Goal: Obtain resource: Obtain resource

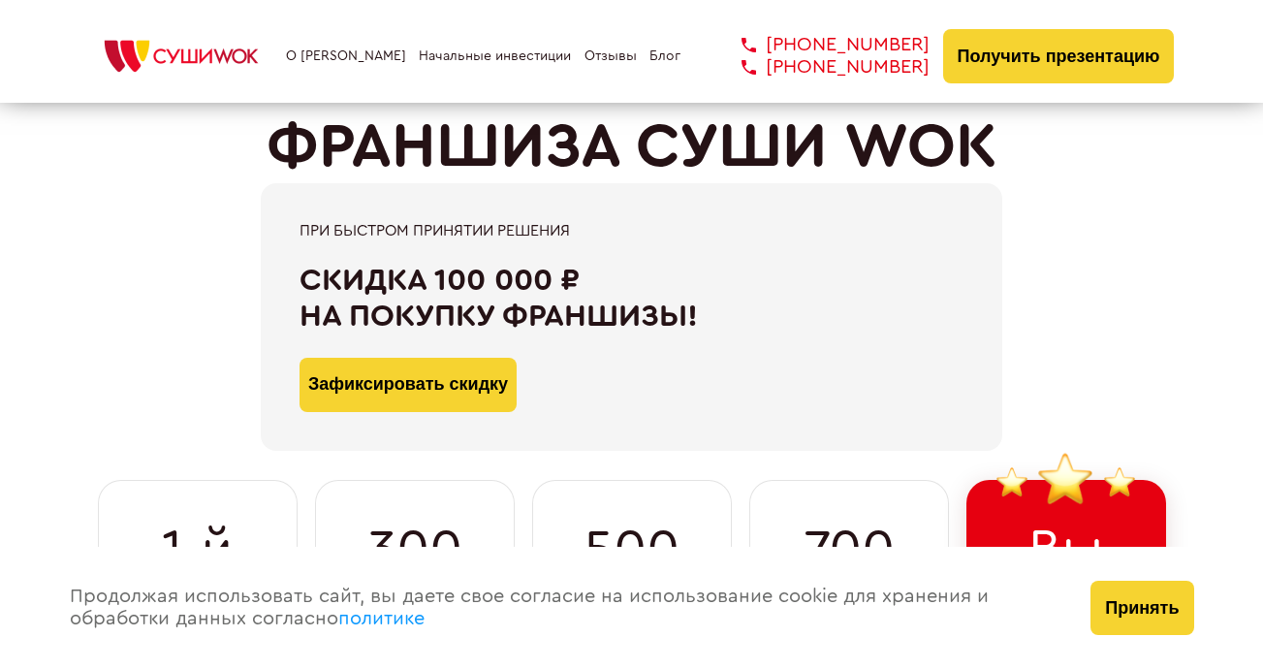
scroll to position [628, 0]
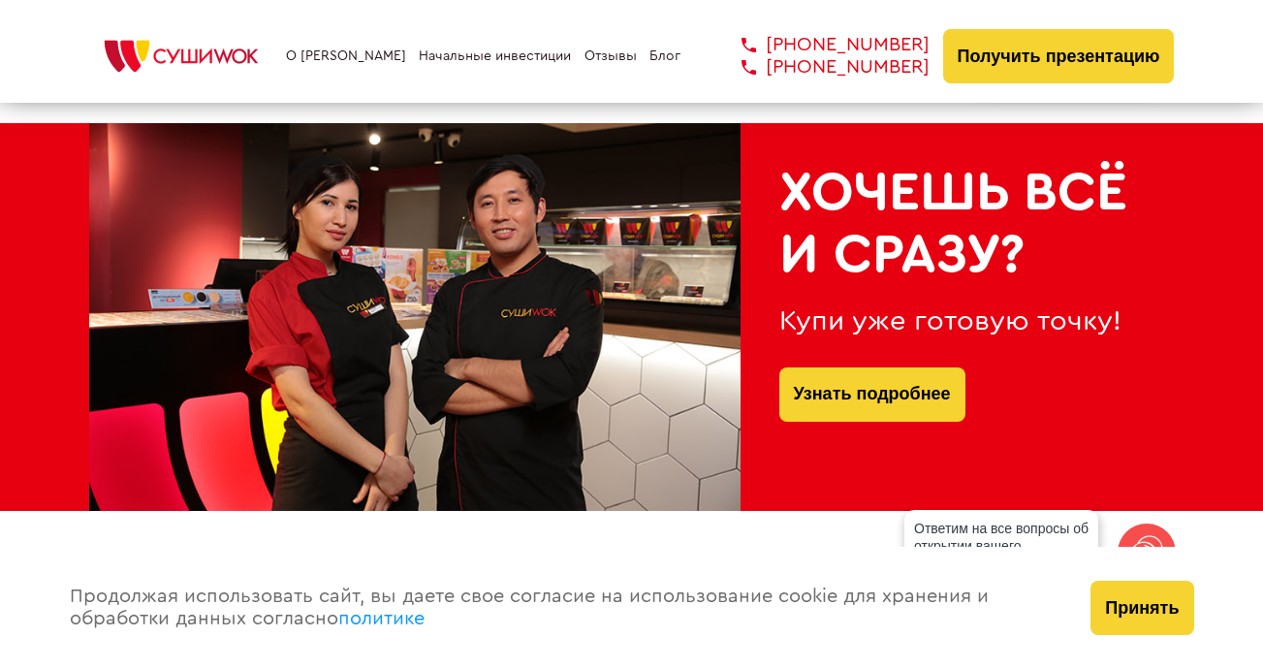
click at [451, 58] on link "Начальные инвестиции" at bounding box center [495, 56] width 152 height 16
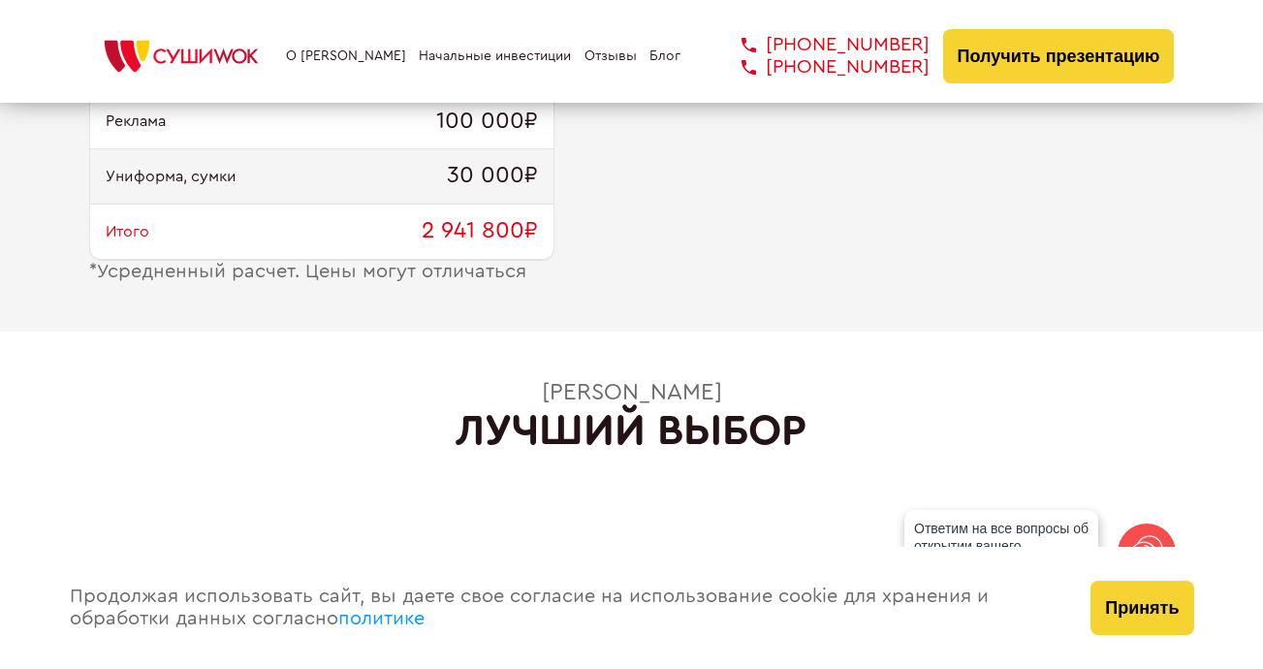
scroll to position [2759, 0]
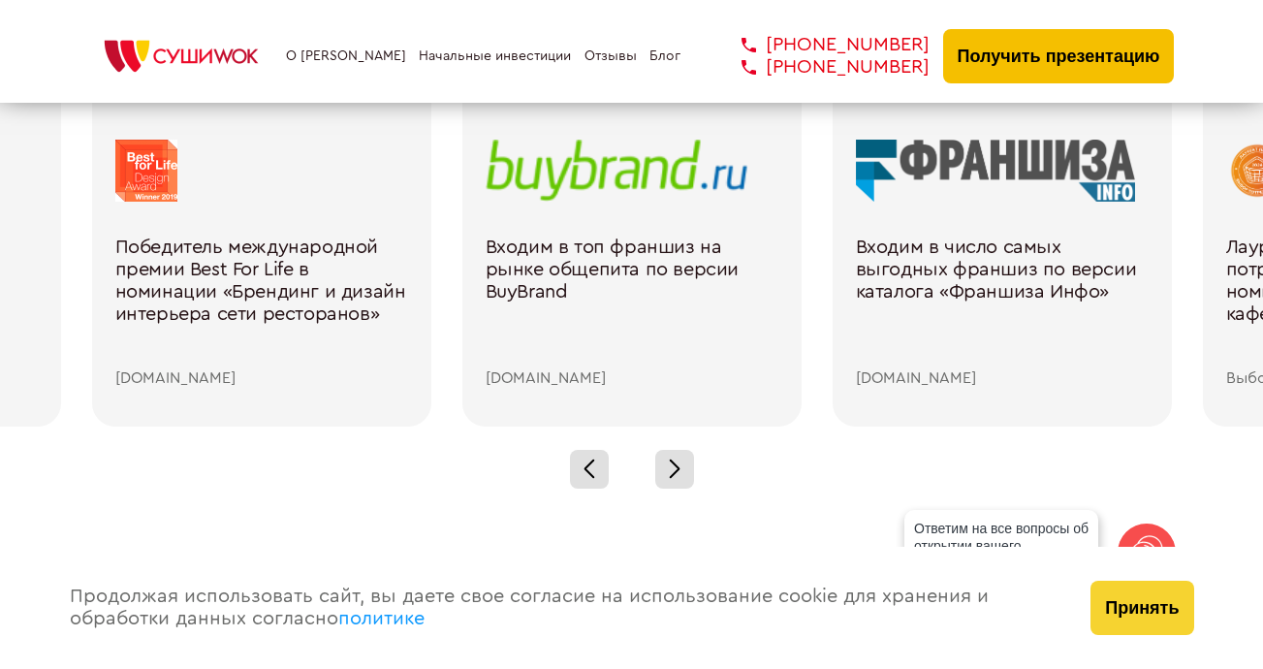
click at [1079, 57] on button "Получить презентацию" at bounding box center [1059, 56] width 232 height 54
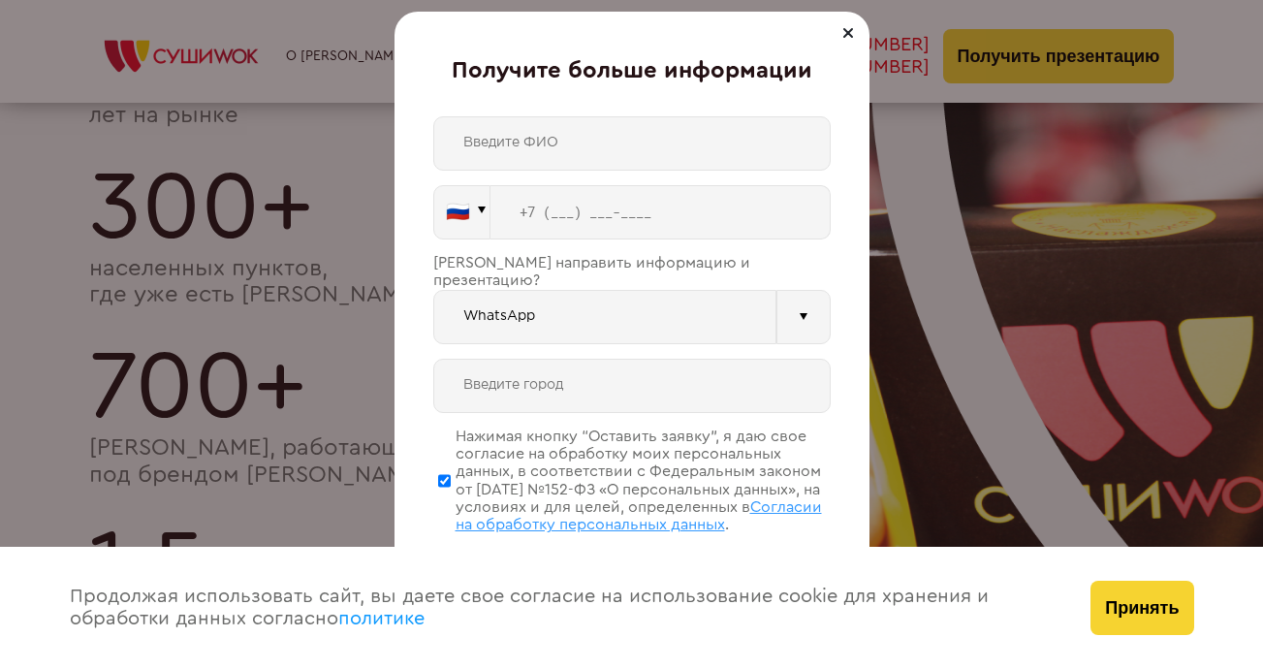
scroll to position [4357, 0]
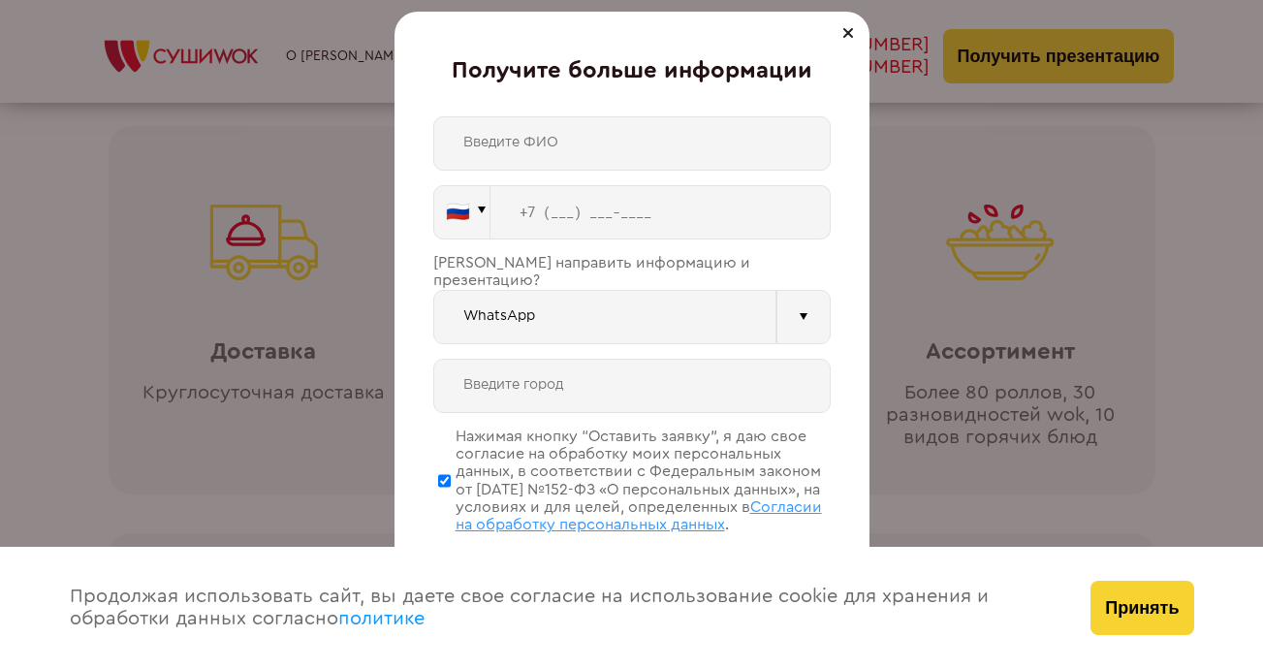
click at [720, 334] on div "🇷🇺 🇹🇷 🇧🇾 🇰🇬 🇰🇿 🇦🇿 🇦🇲 🇬🇪 🇷🇺 Vider" at bounding box center [631, 359] width 397 height 486
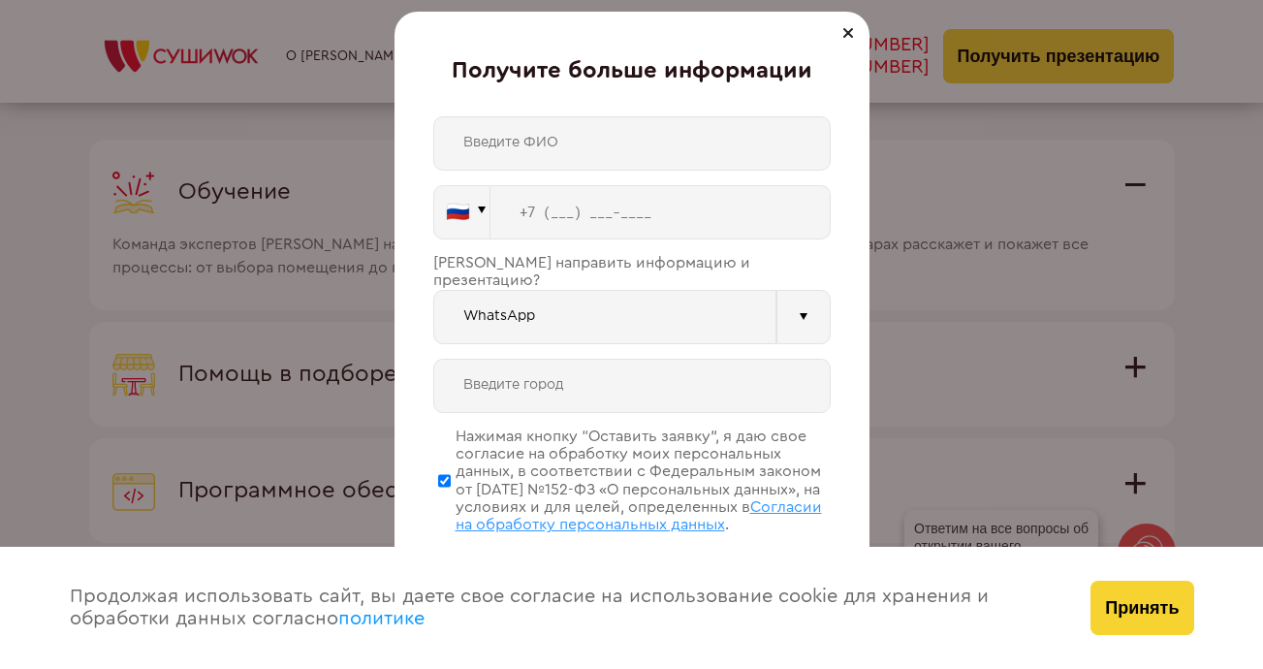
scroll to position [5899, 0]
